Goal: Information Seeking & Learning: Learn about a topic

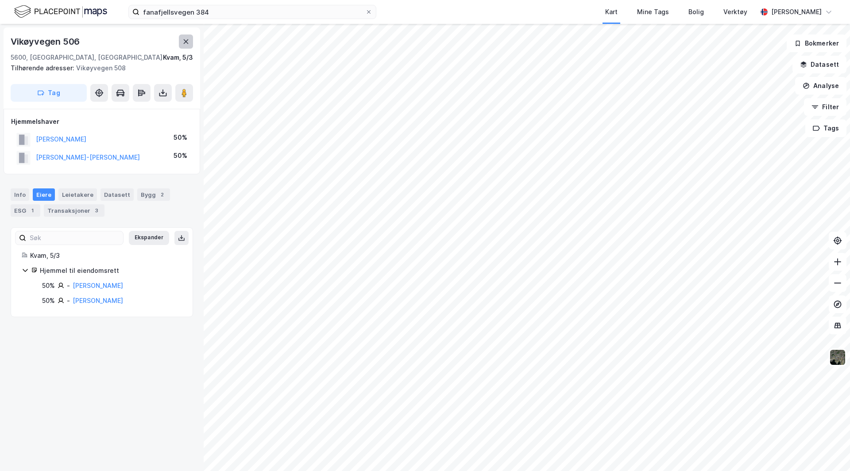
click at [186, 40] on icon at bounding box center [185, 41] width 7 height 7
